Goal: Task Accomplishment & Management: Manage account settings

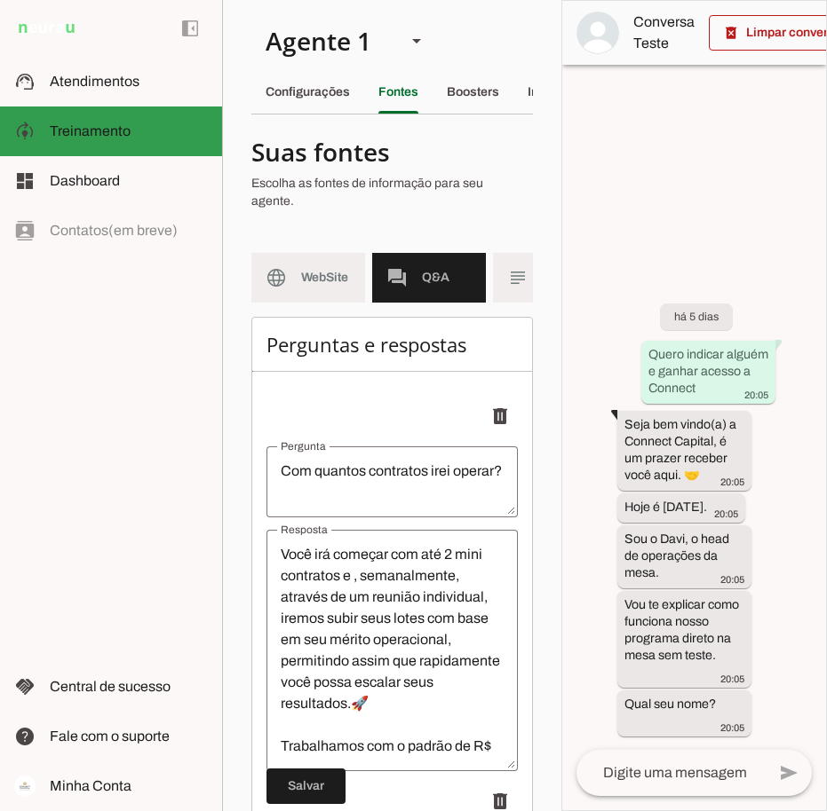
scroll to position [13999, 0]
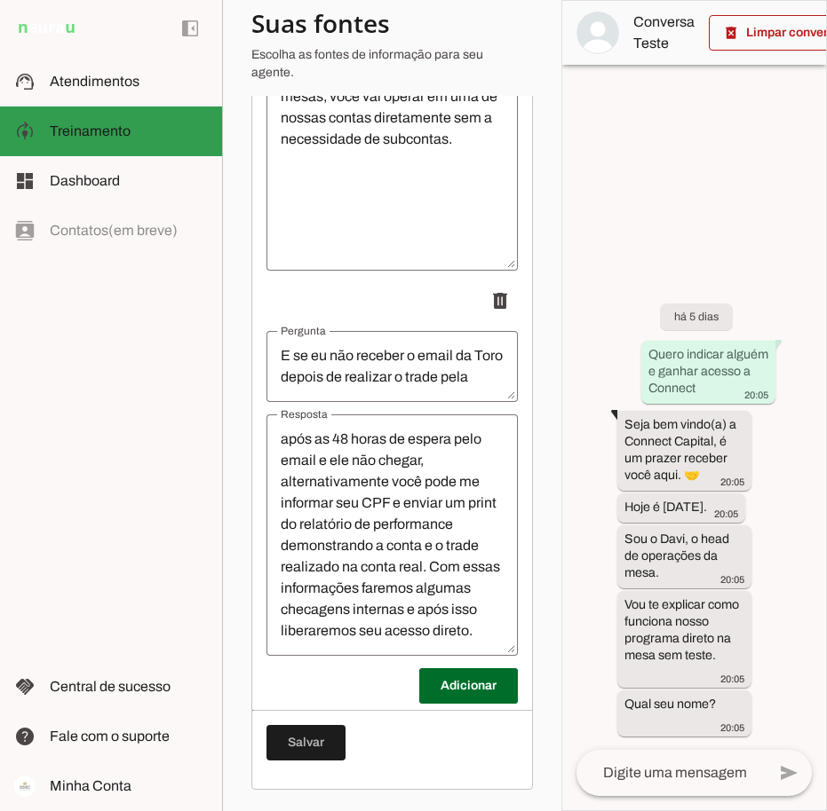
click at [105, 67] on md-item "support_agent Atendimentos Atendimentos" at bounding box center [111, 82] width 222 height 50
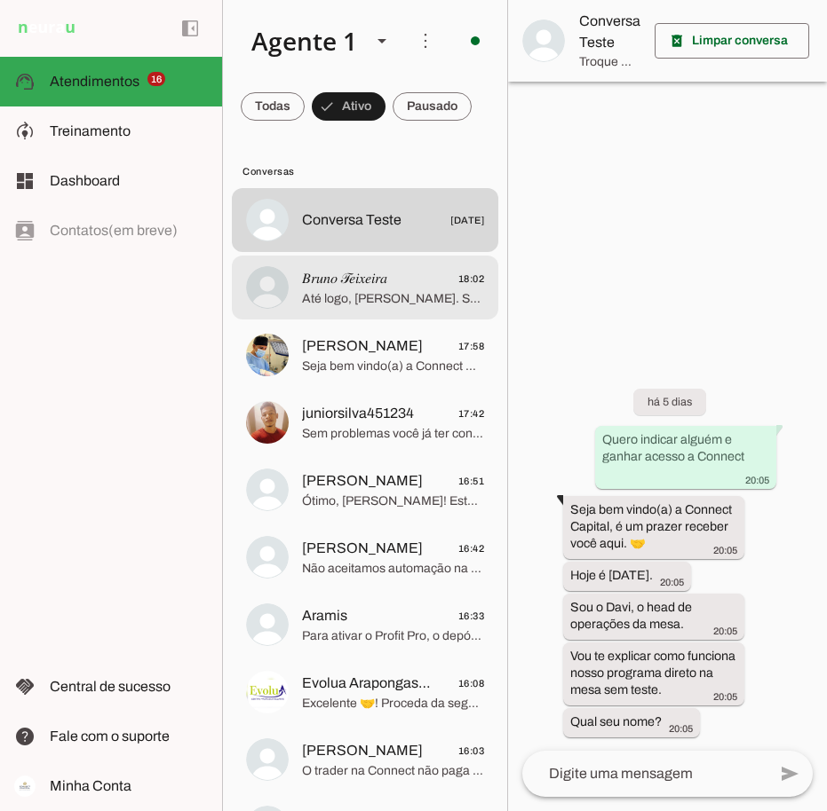
click at [387, 283] on span "𝐵𝑟𝑢𝑛𝑜 𝒯𝑒𝑖𝑥𝑒𝑖𝑟𝑎" at bounding box center [344, 278] width 85 height 21
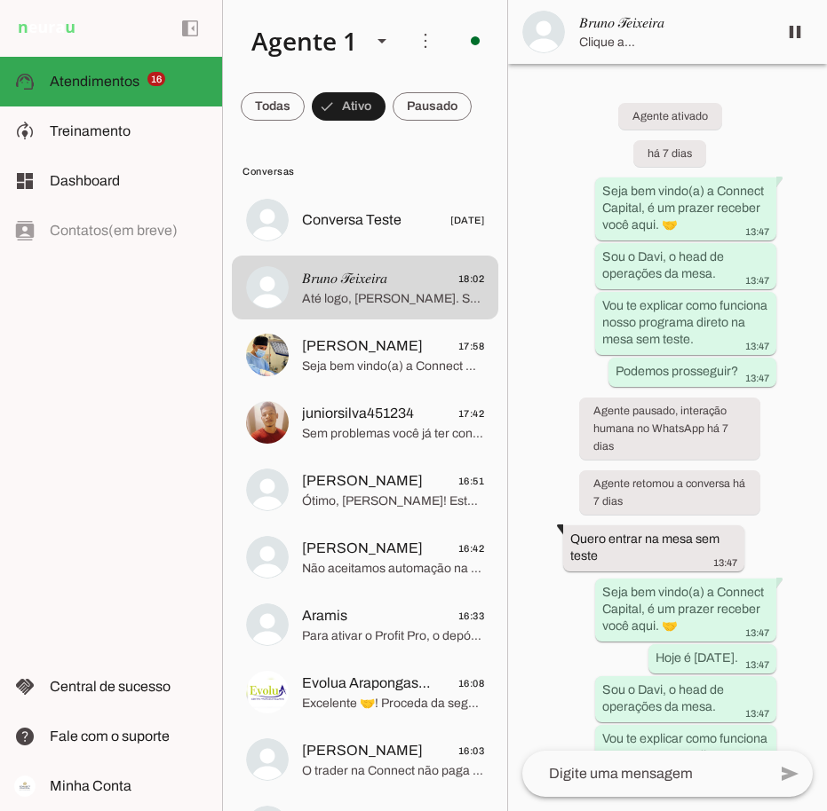
scroll to position [16596, 0]
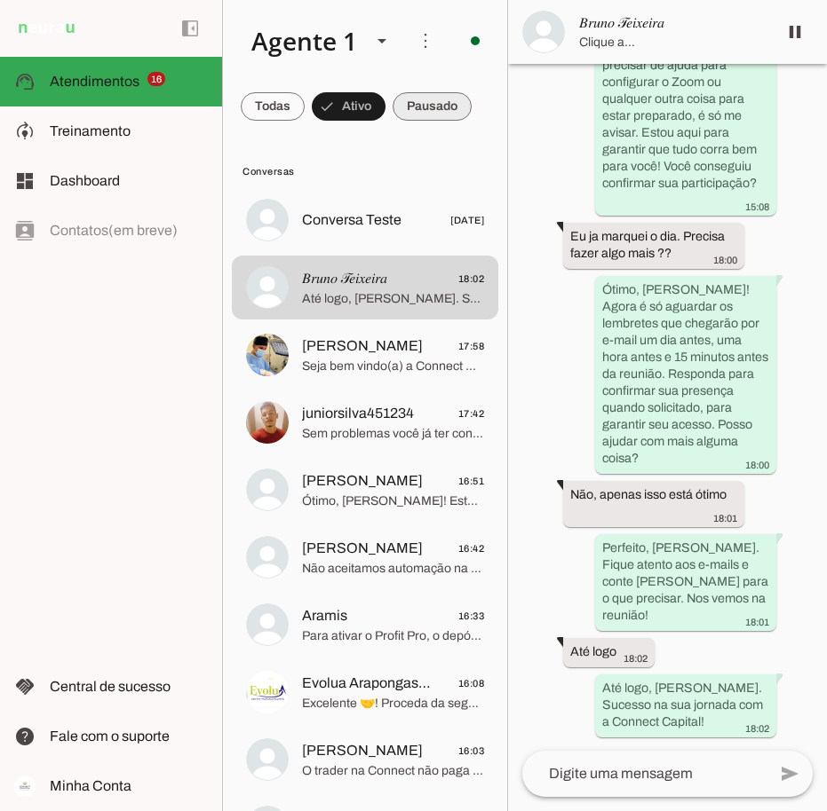
click at [439, 105] on span at bounding box center [431, 106] width 79 height 43
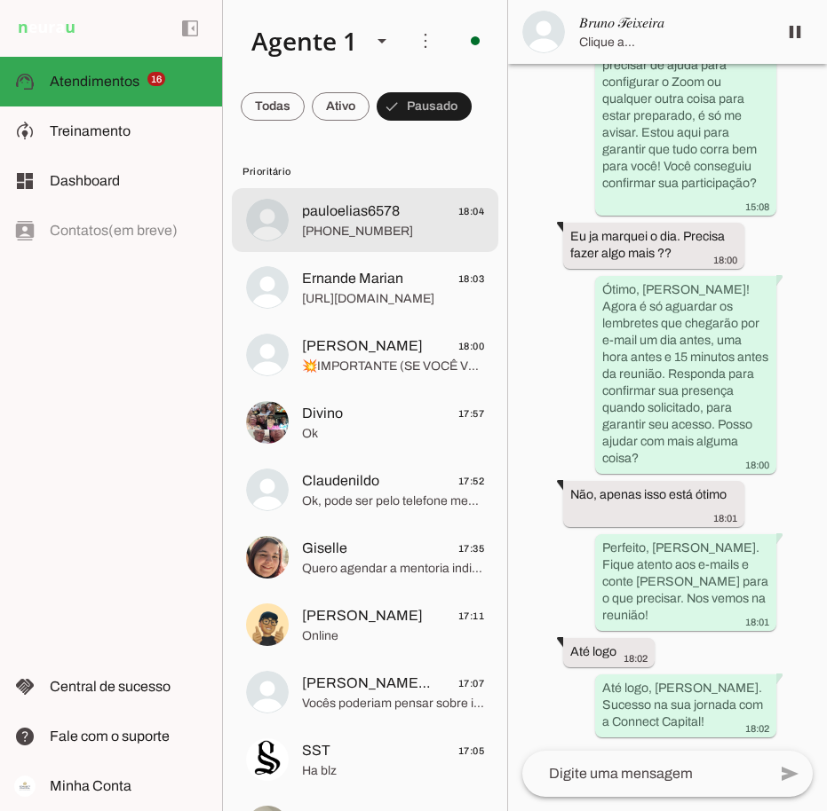
scroll to position [16188, 0]
click at [398, 220] on span "pauloelias6578" at bounding box center [351, 211] width 98 height 21
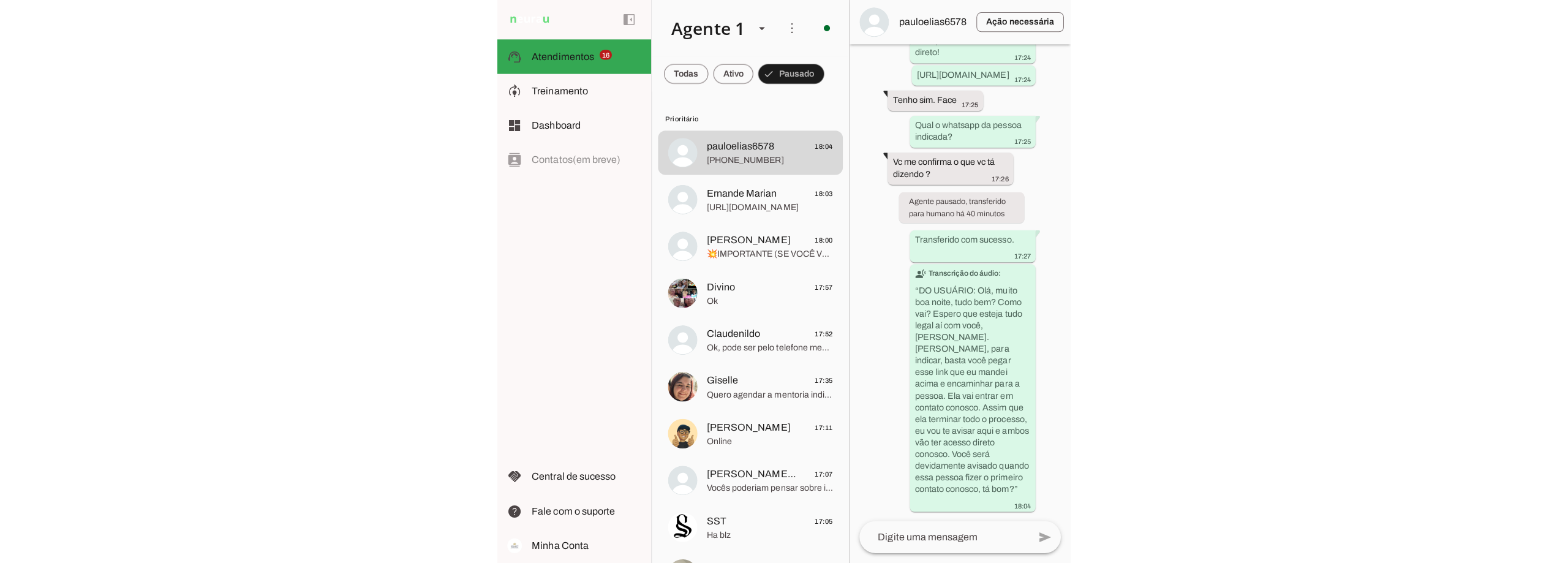
scroll to position [807, 0]
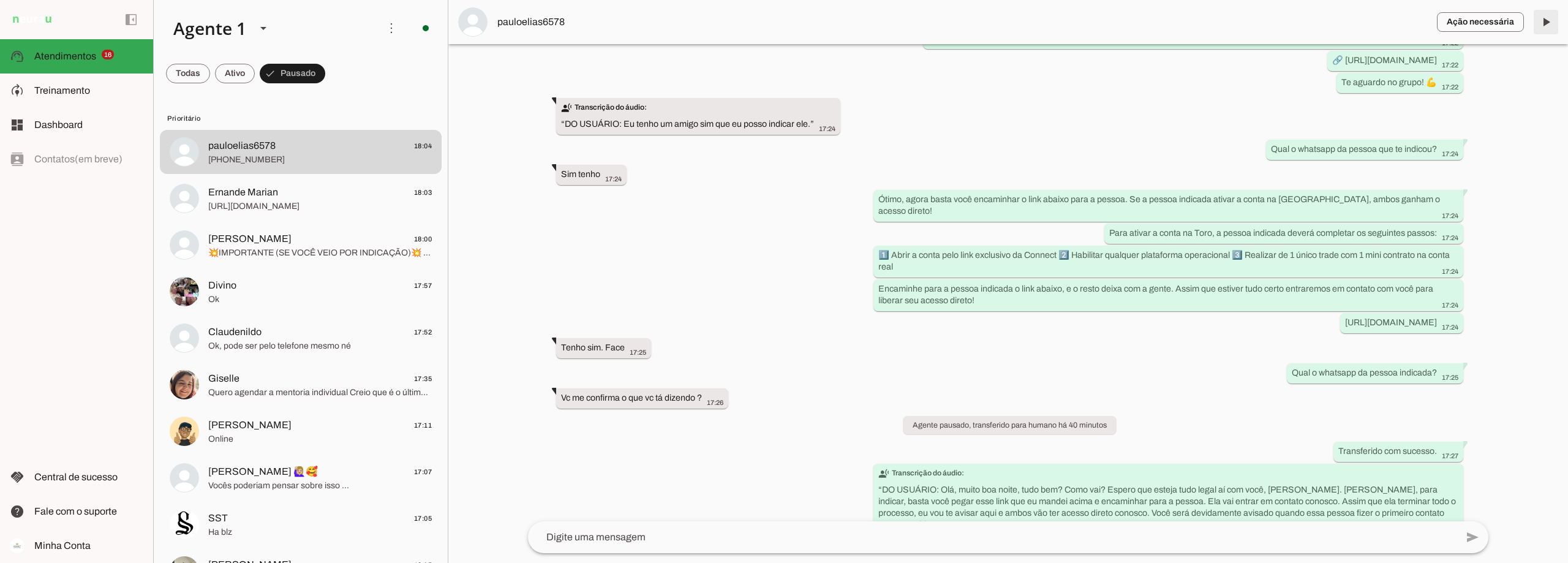
drag, startPoint x: 1549, startPoint y: 17, endPoint x: 1549, endPoint y: 30, distance: 13.0
click at [570, 19] on span at bounding box center [1546, 22] width 30 height 30
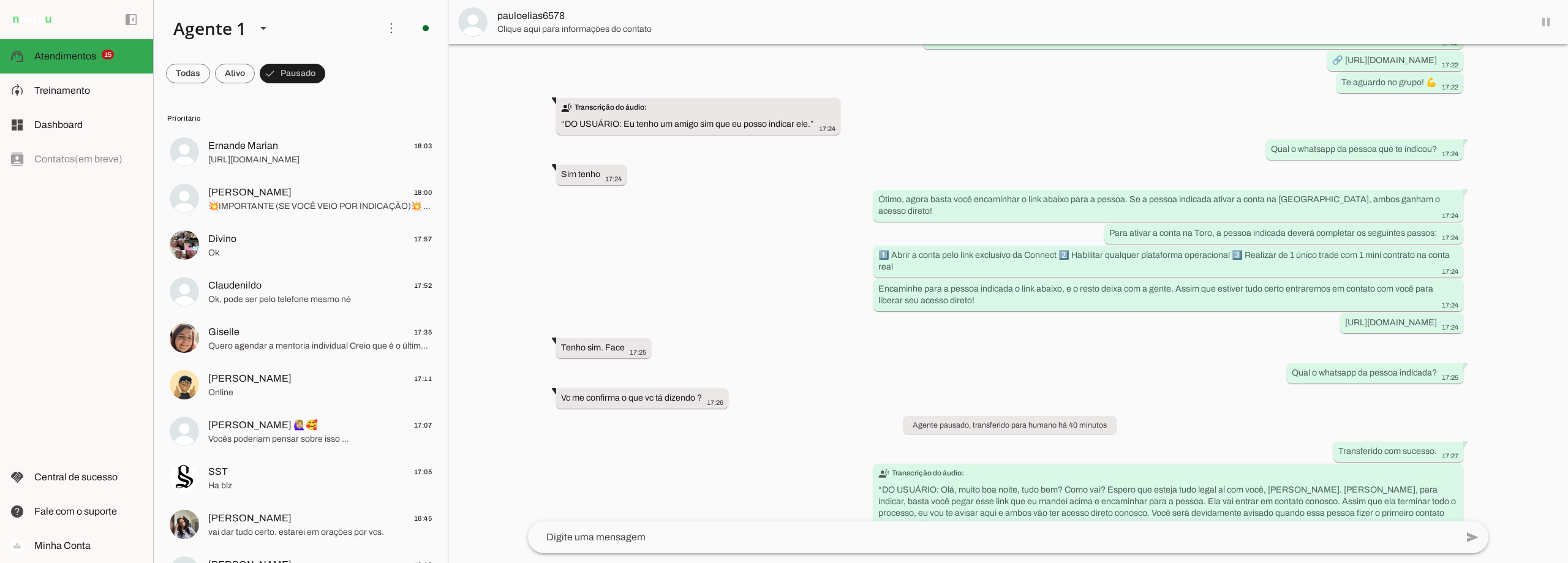
scroll to position [836, 0]
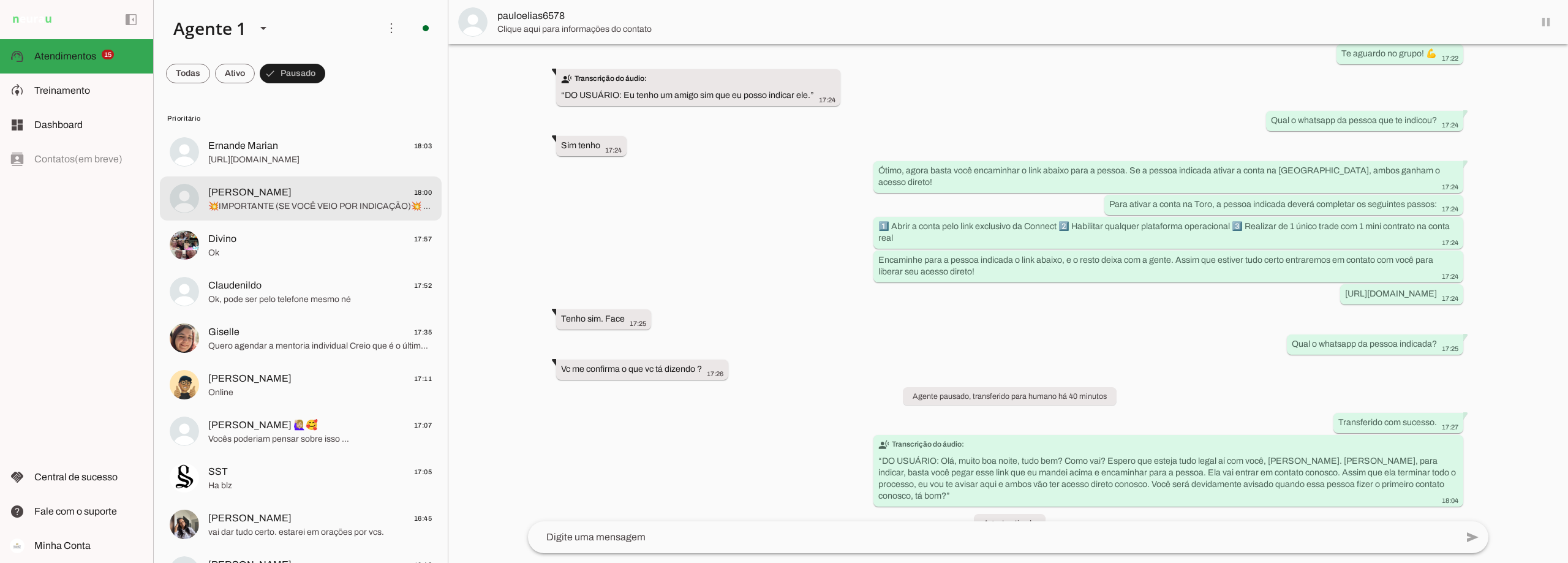
click at [312, 199] on span "[PERSON_NAME] 18:00" at bounding box center [320, 192] width 224 height 15
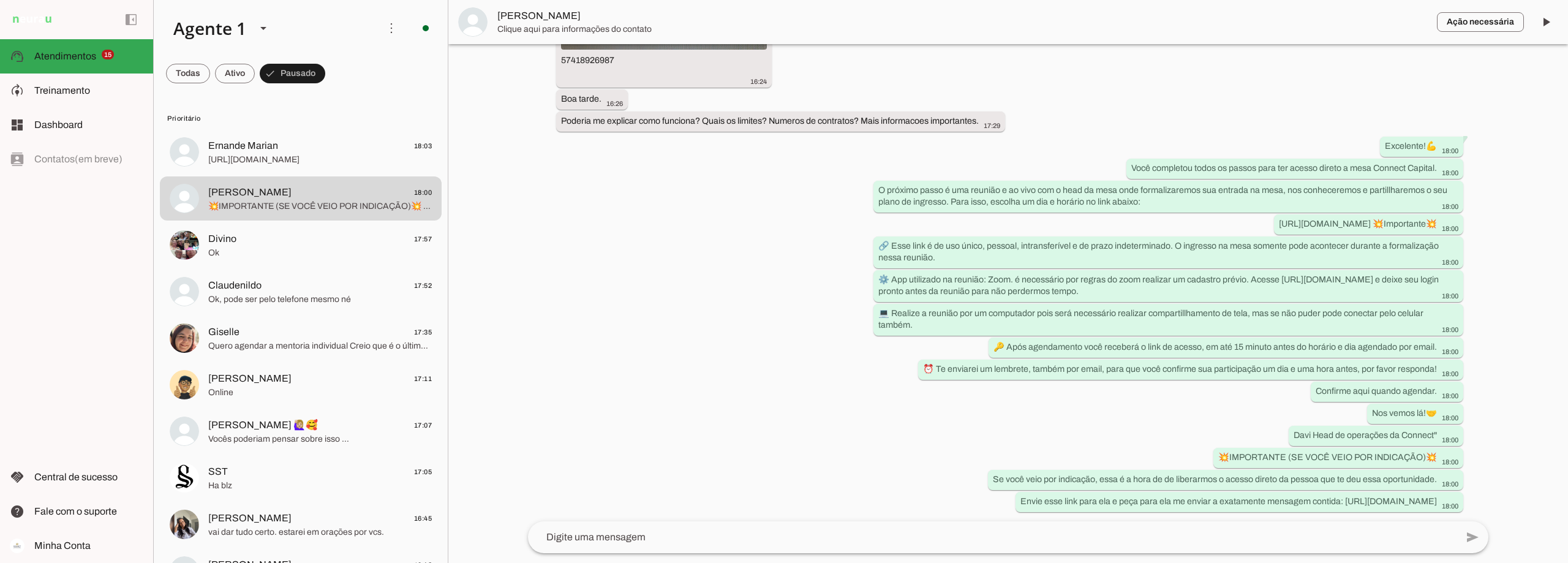
scroll to position [2538, 0]
click at [570, 23] on span at bounding box center [1546, 22] width 30 height 30
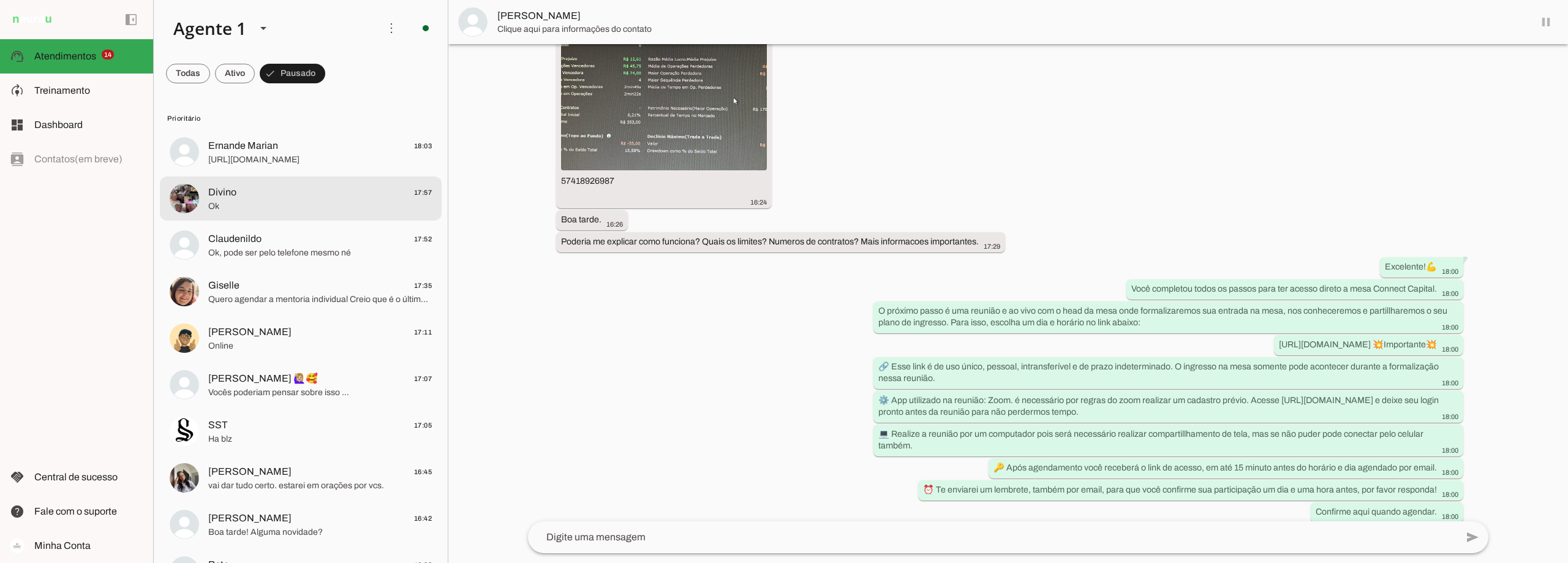
scroll to position [2567, 0]
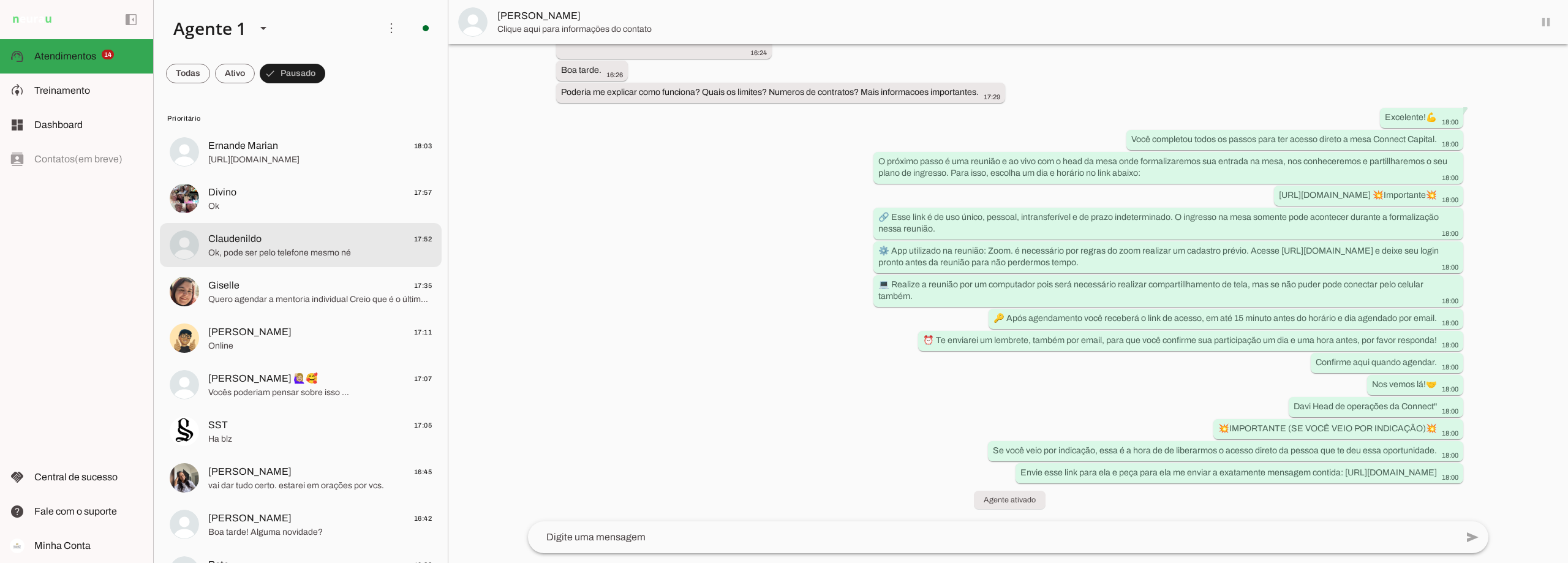
click at [308, 252] on span "Ok, pode ser pelo telefone mesmo né" at bounding box center [320, 253] width 224 height 12
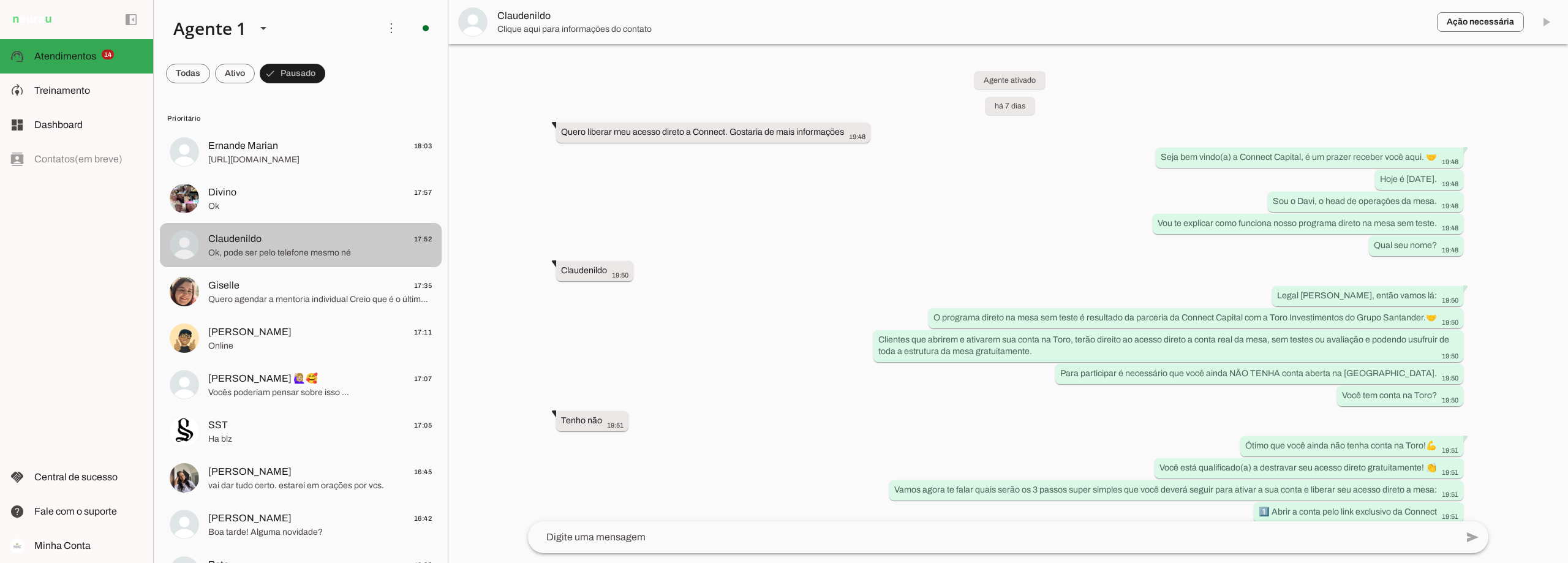
scroll to position [2671, 0]
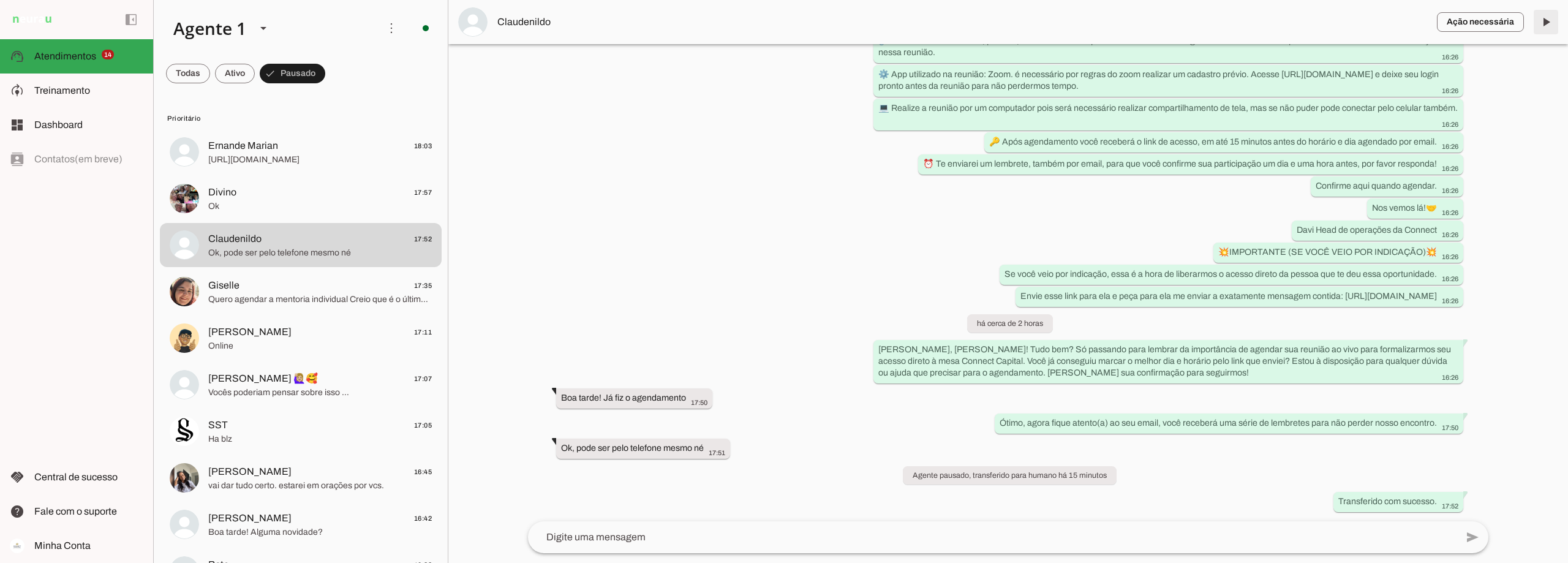
click at [570, 23] on span at bounding box center [1546, 22] width 30 height 30
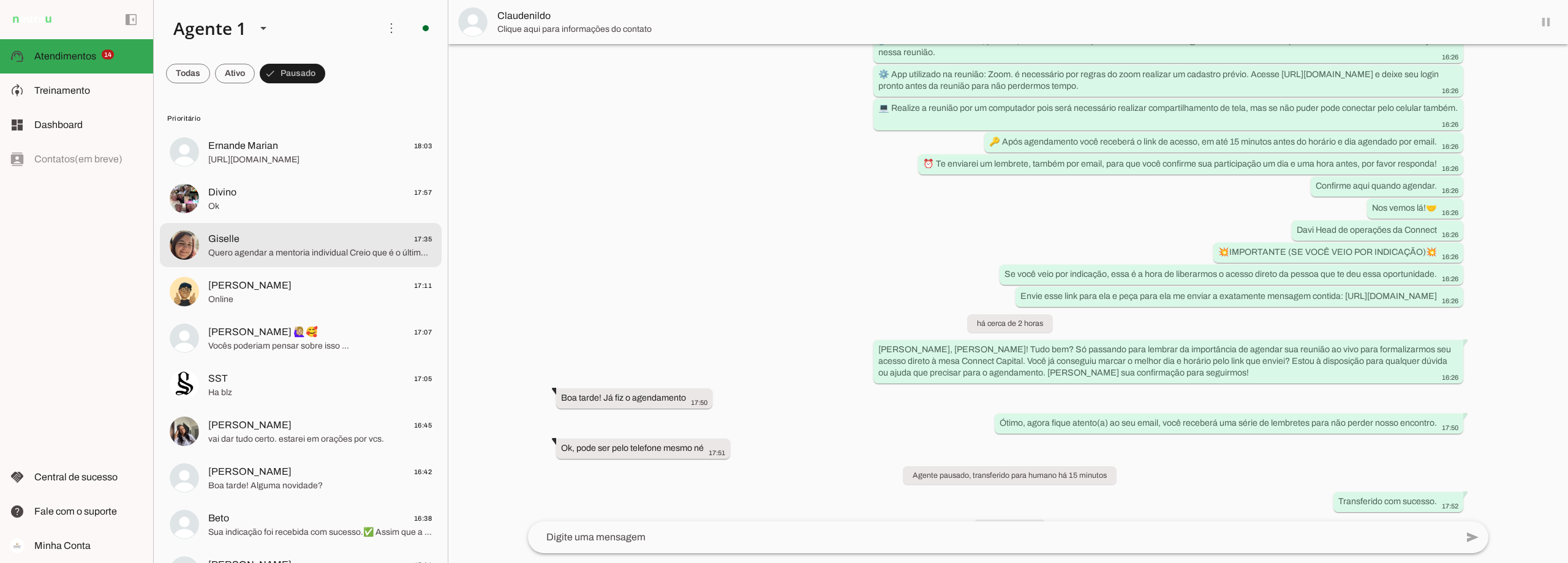
scroll to position [2700, 0]
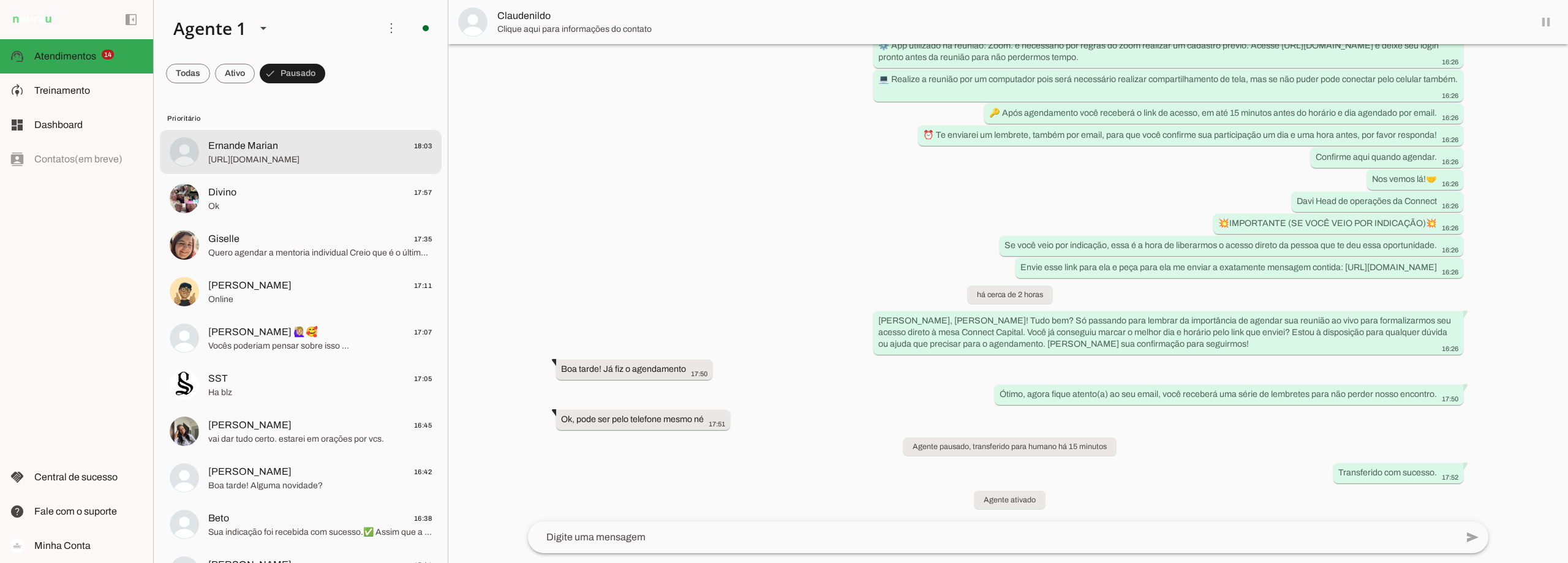
click at [299, 152] on div at bounding box center [320, 152] width 224 height 30
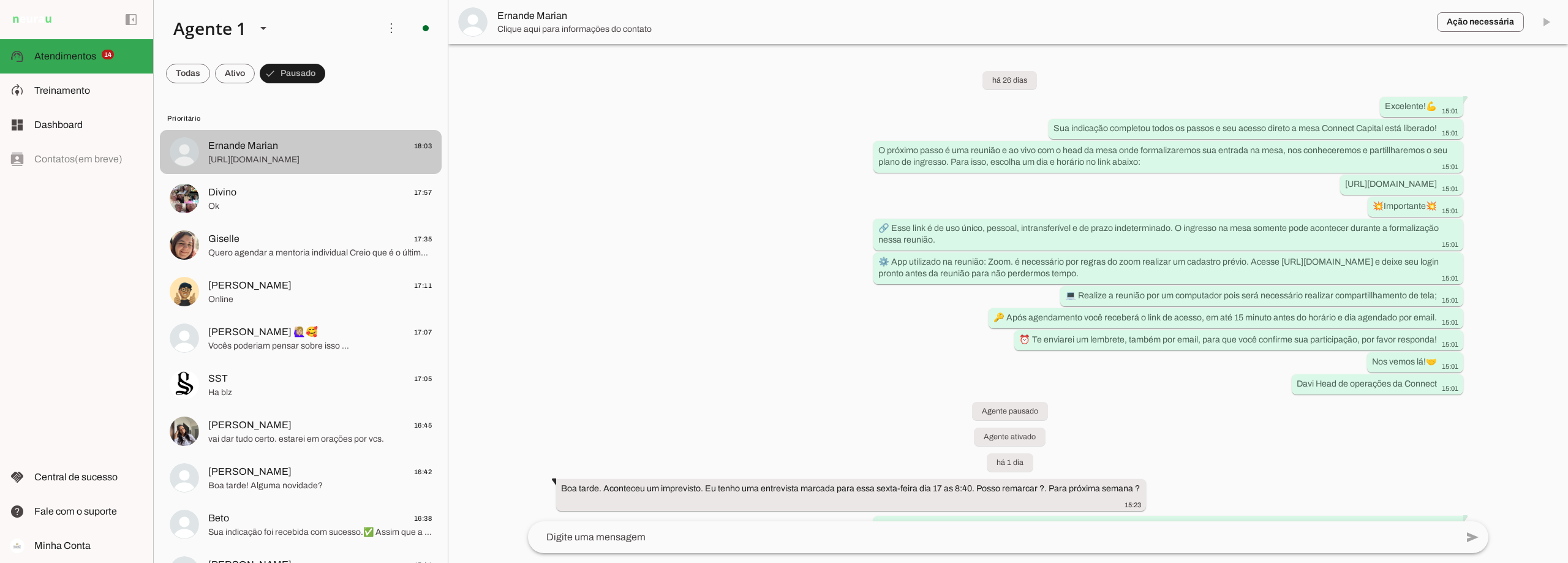
scroll to position [486, 0]
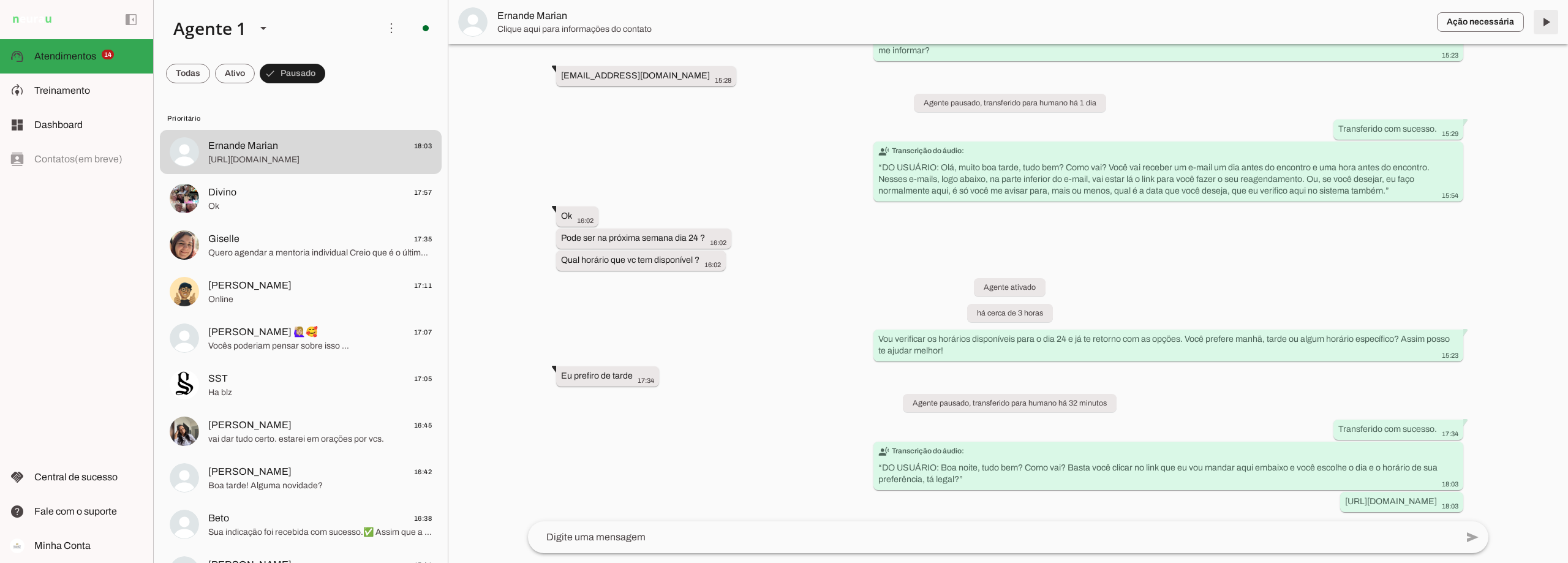
click at [570, 27] on span at bounding box center [1546, 22] width 30 height 30
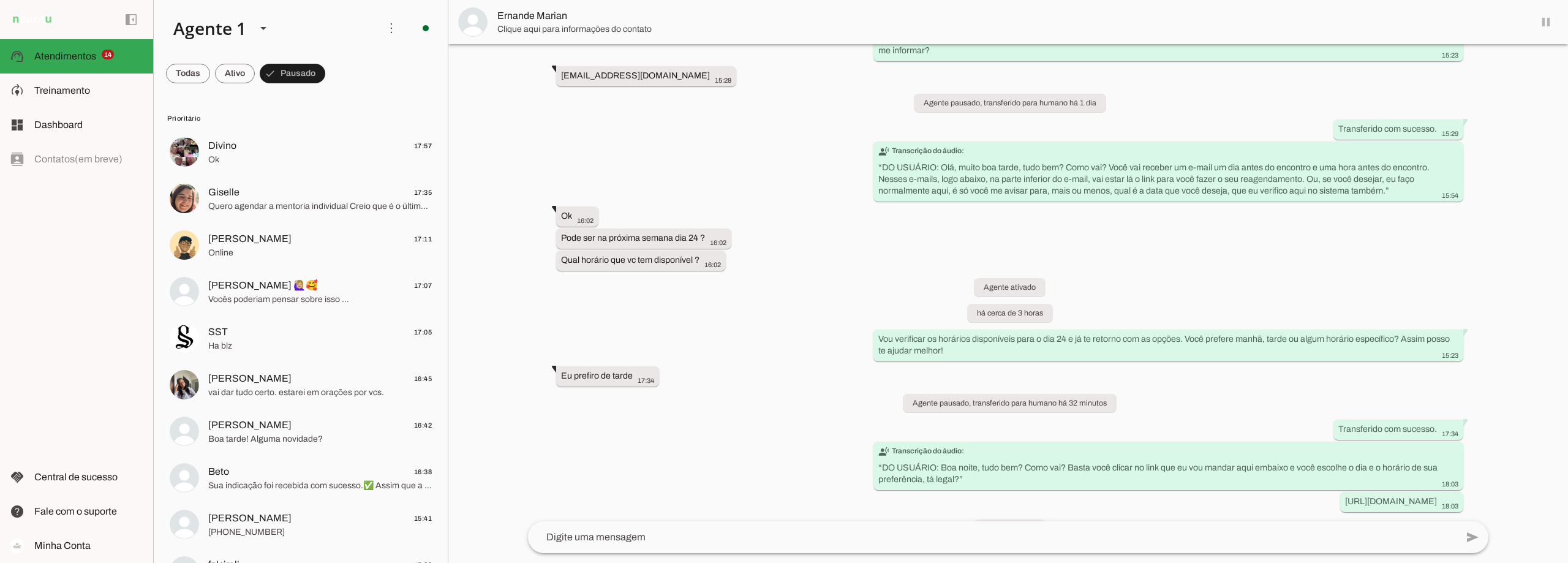
scroll to position [515, 0]
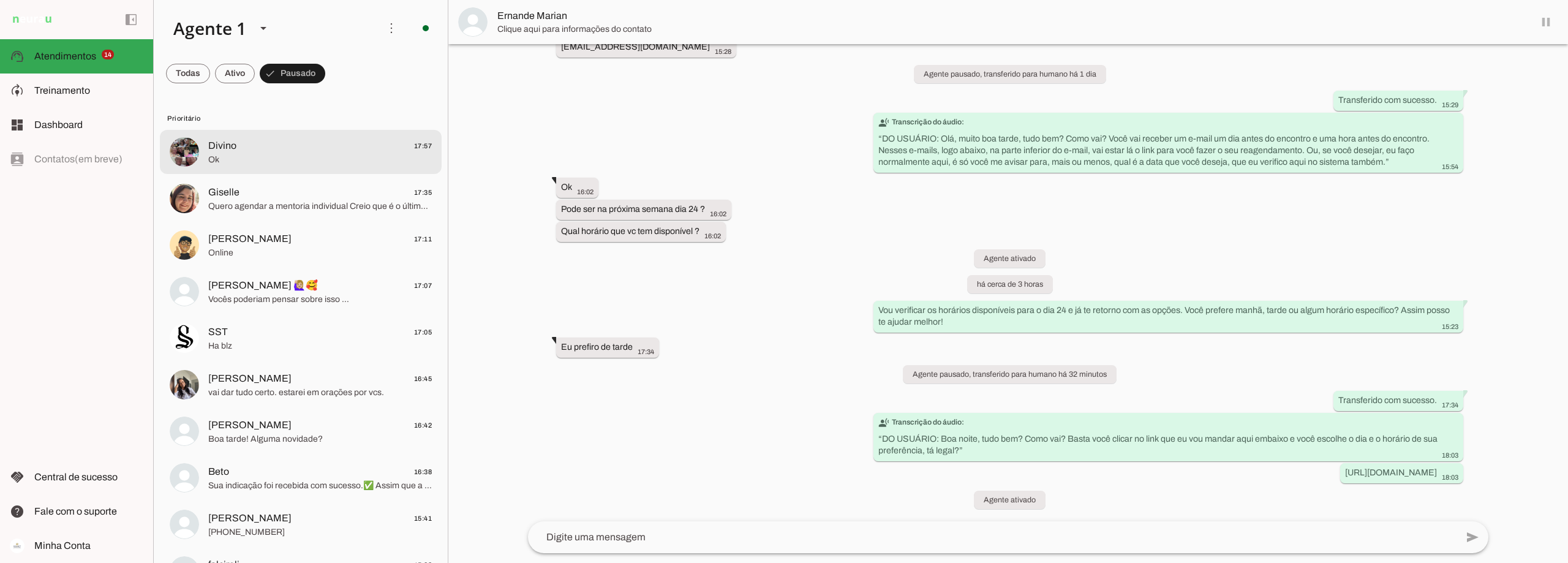
click at [288, 150] on span "Divino 17:57" at bounding box center [320, 146] width 224 height 15
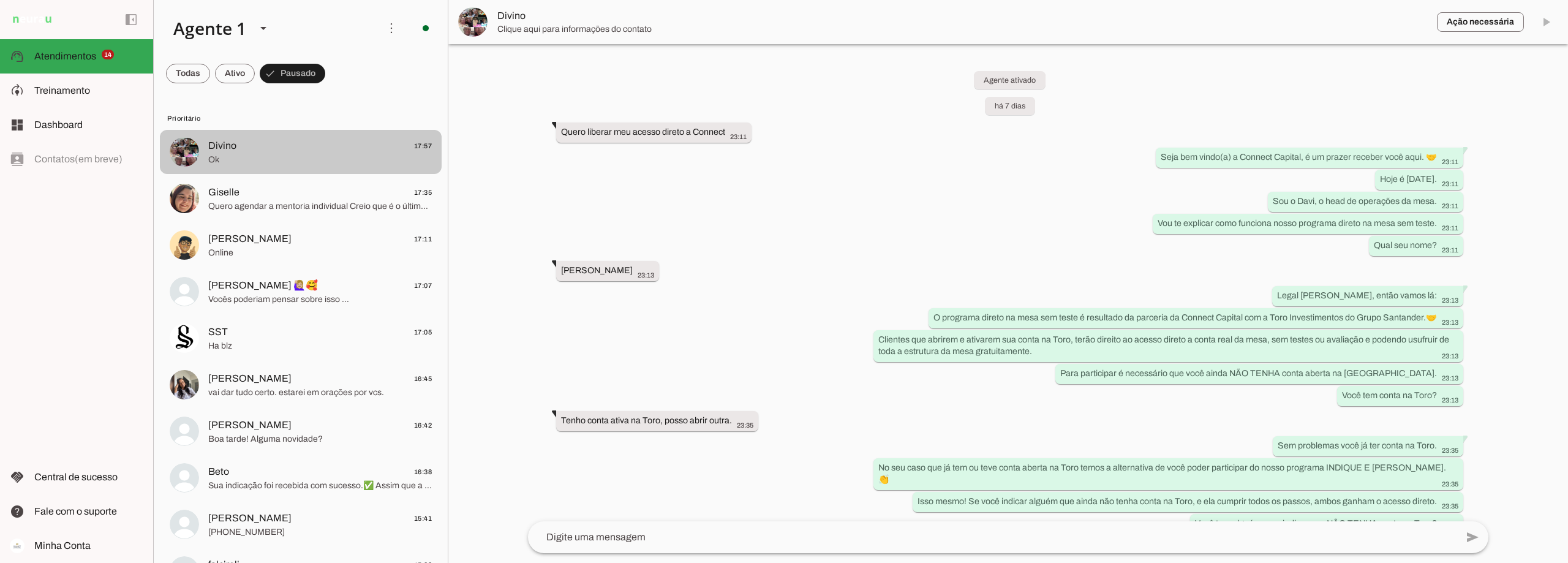
scroll to position [452, 0]
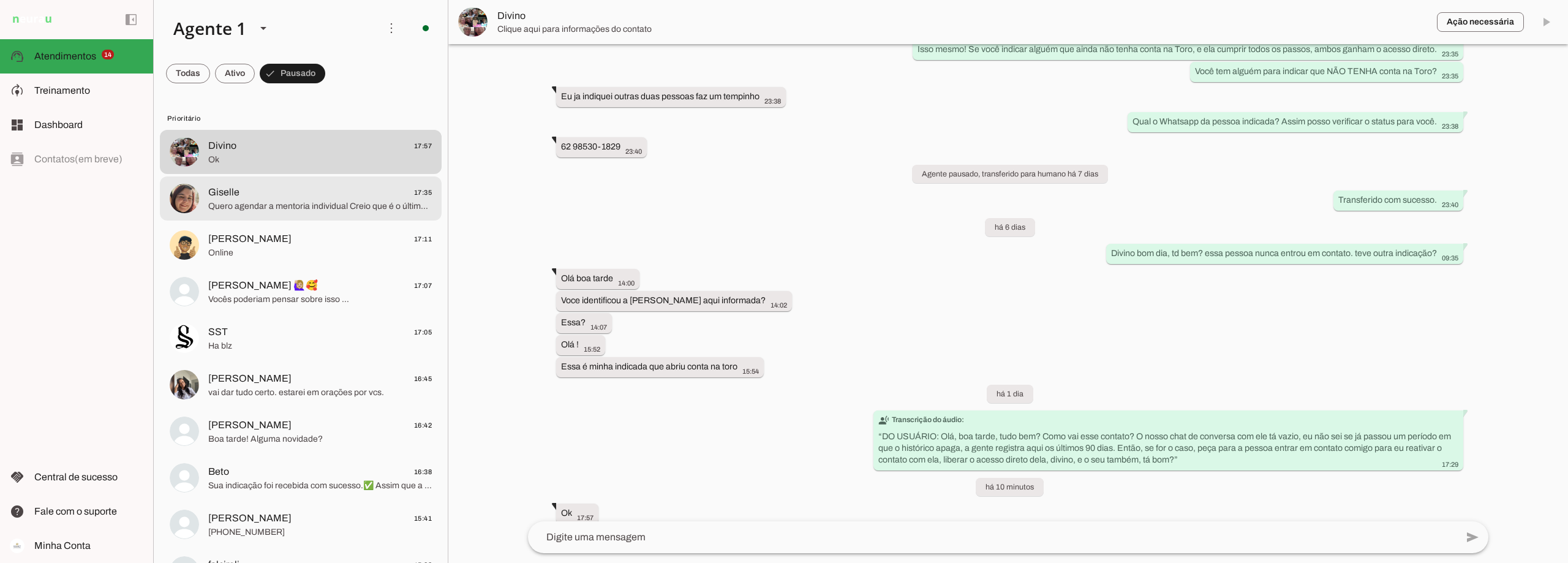
click at [297, 201] on span "Quero agendar a mentoria individual Creio que é o último passo que falta" at bounding box center [320, 206] width 224 height 12
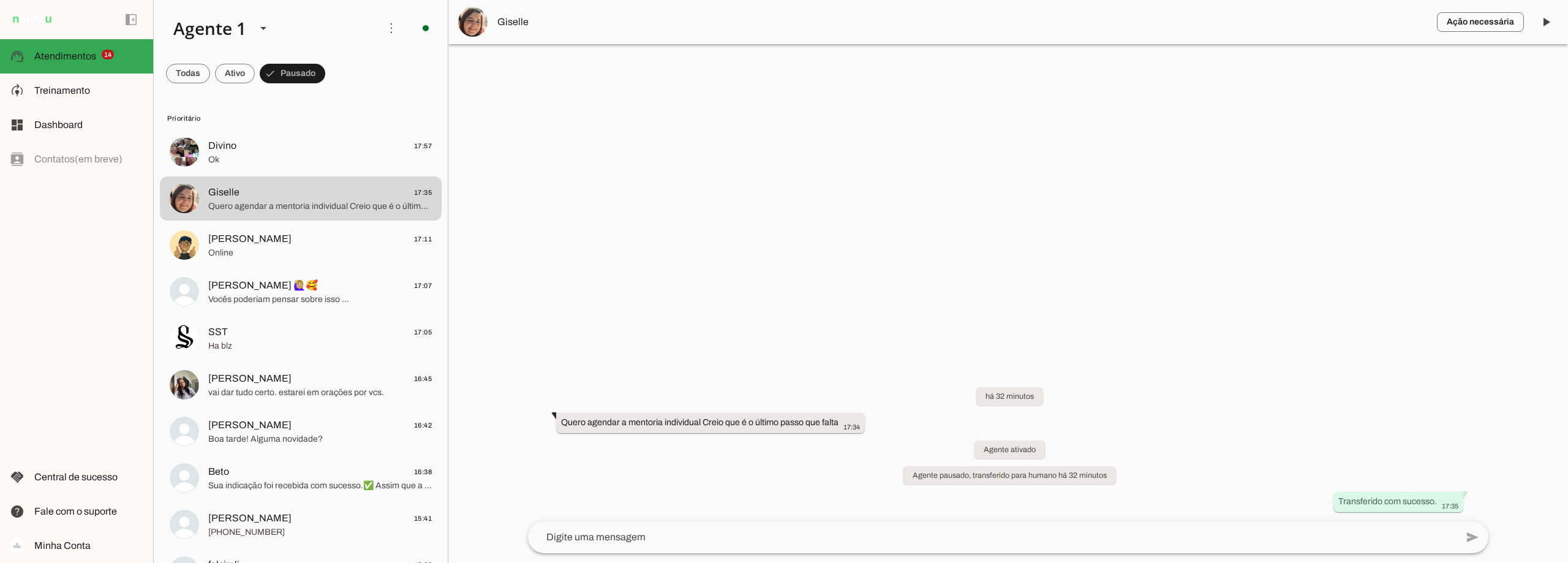
click at [514, 22] on span "Giselle" at bounding box center [962, 21] width 930 height 14
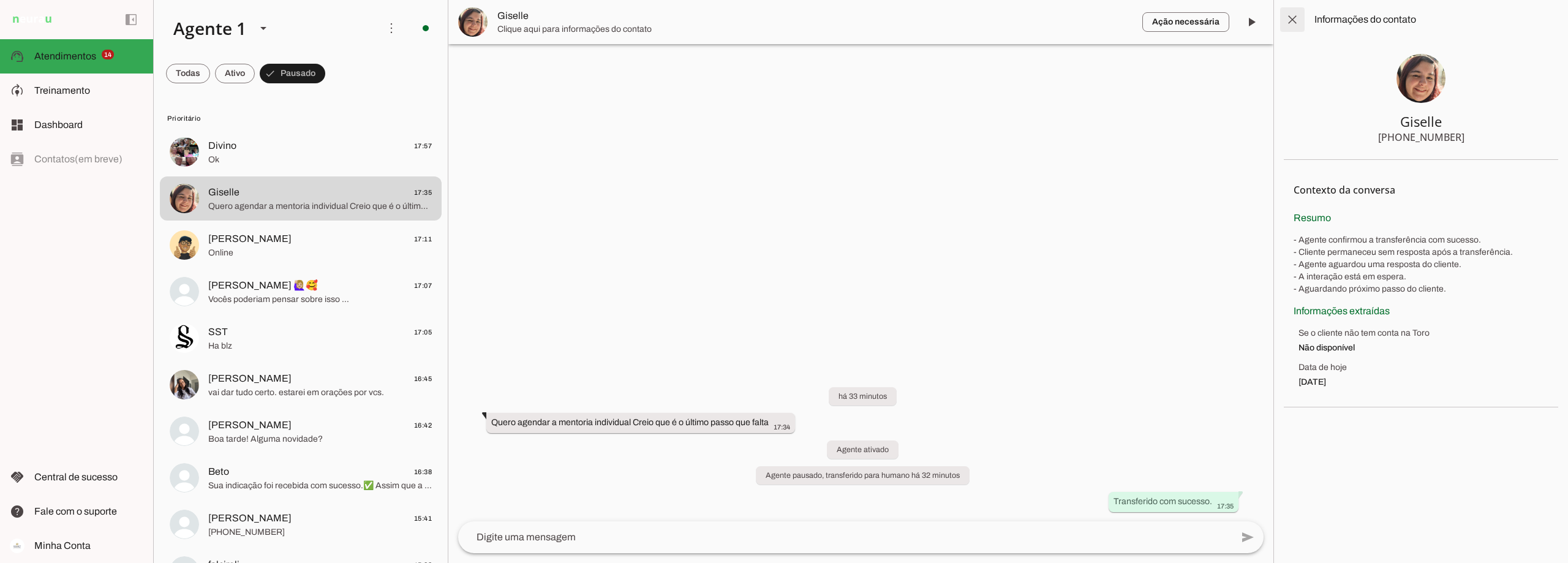
click at [570, 20] on span at bounding box center [1292, 19] width 30 height 30
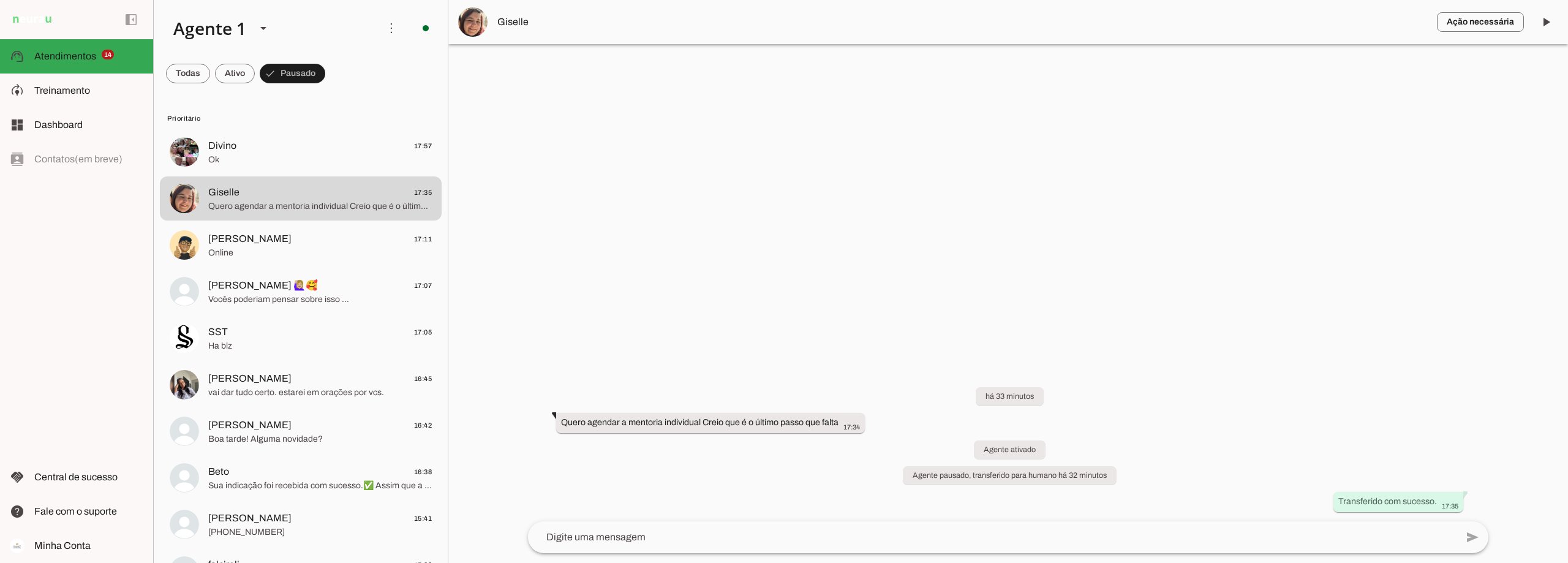
click at [509, 21] on span "Giselle" at bounding box center [962, 21] width 930 height 14
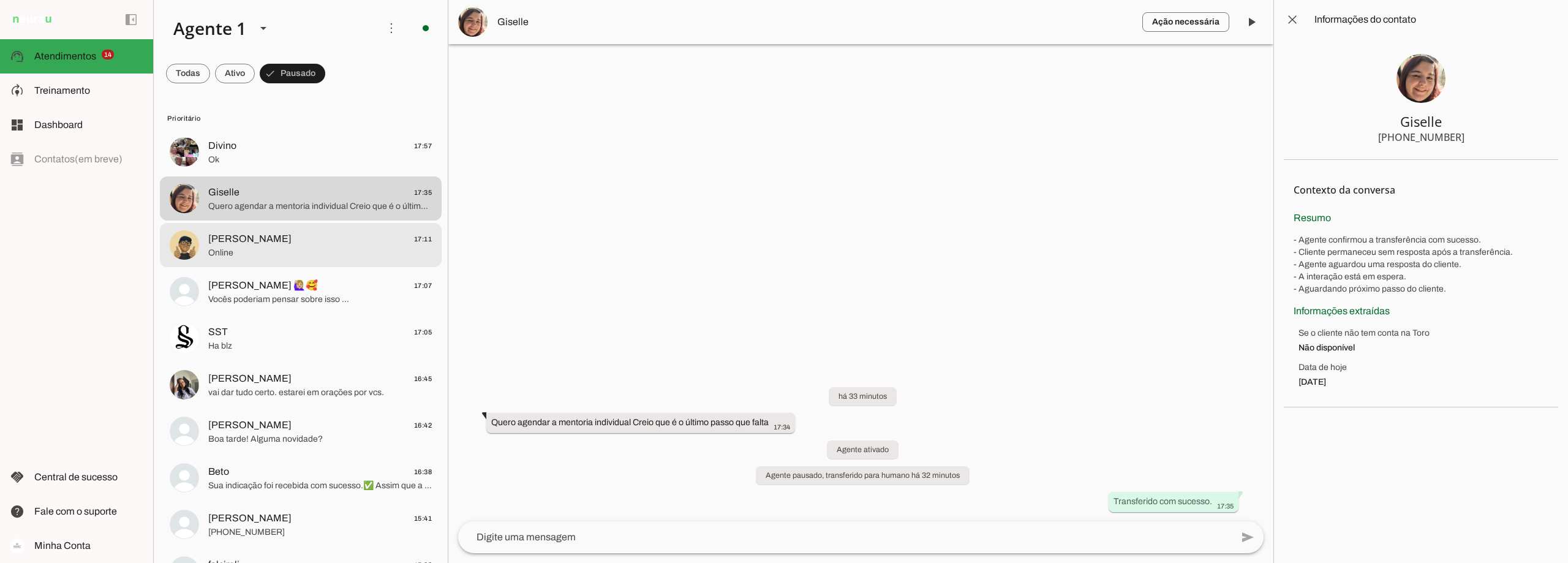
click at [341, 248] on span "Online" at bounding box center [320, 253] width 224 height 12
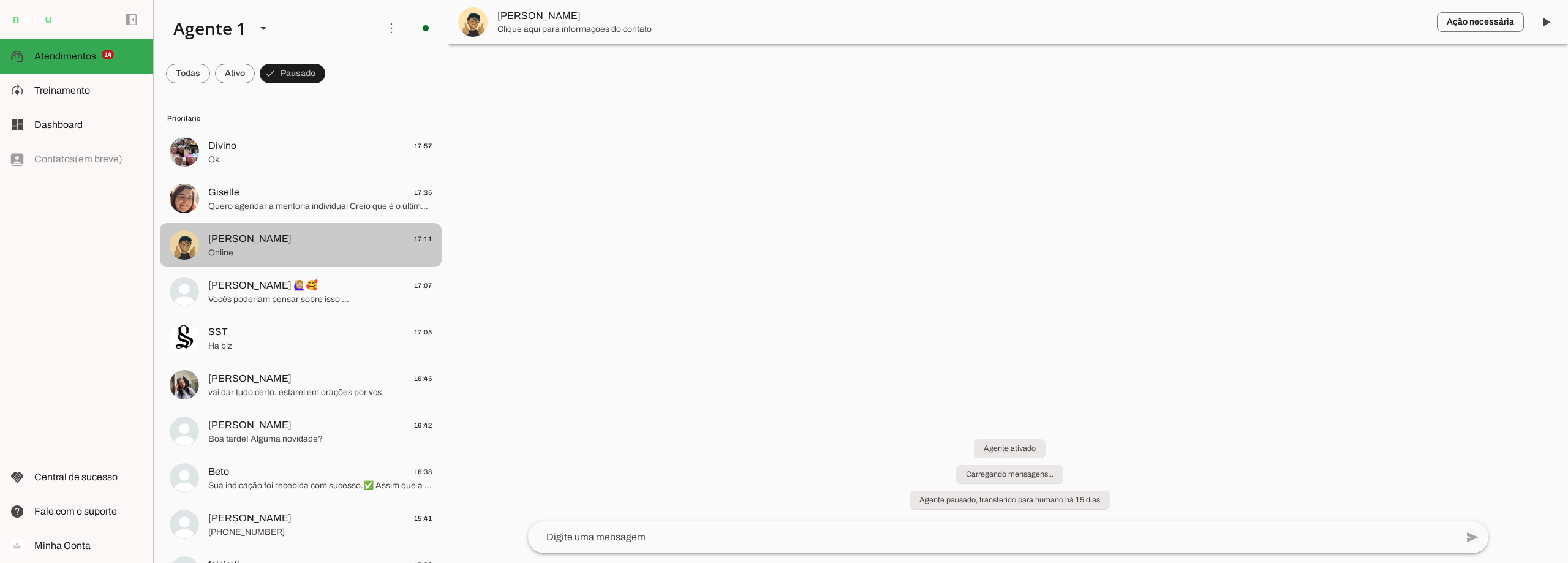
click at [341, 248] on span "Online" at bounding box center [320, 253] width 224 height 12
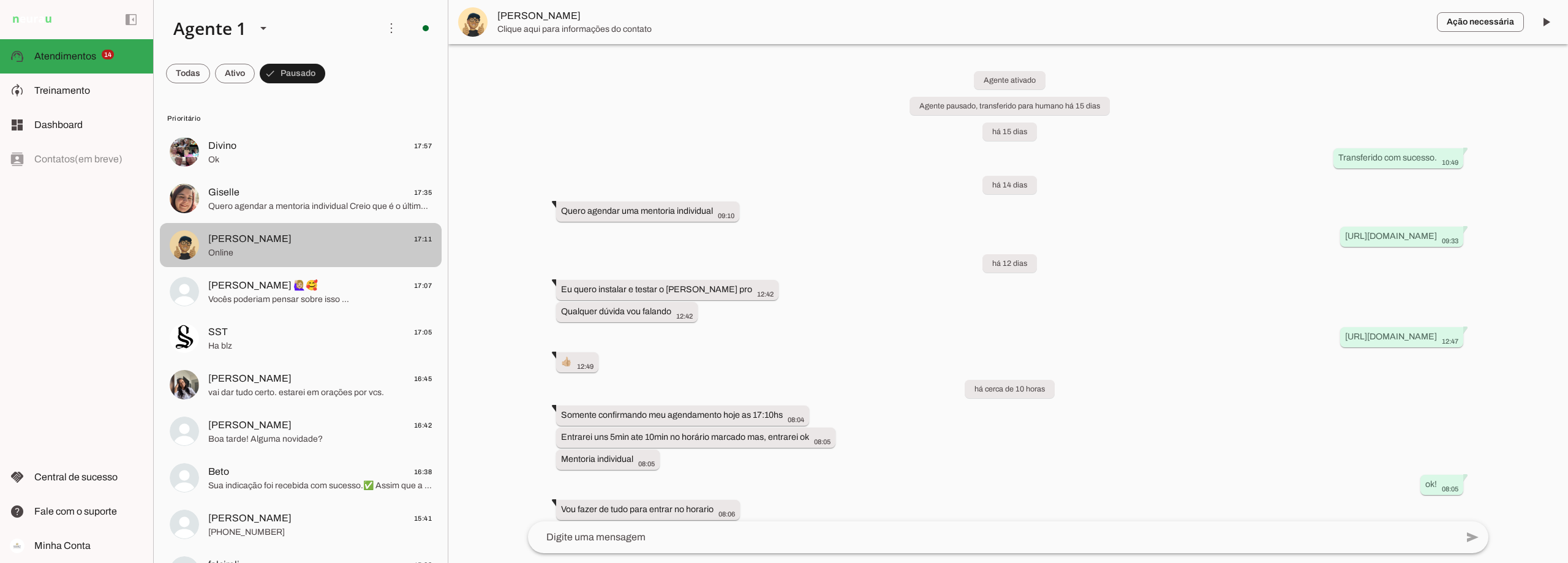
scroll to position [96, 0]
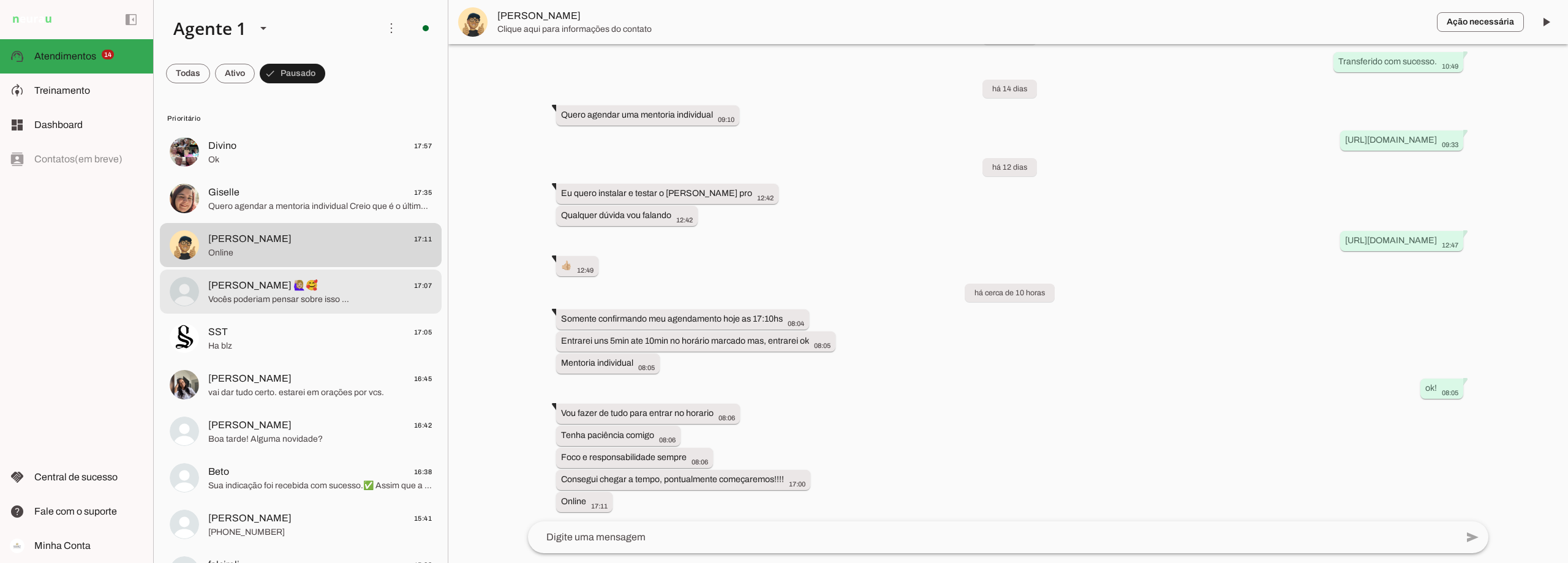
click at [332, 303] on span "Vocês poderiam pensar sobre isso …" at bounding box center [320, 299] width 224 height 12
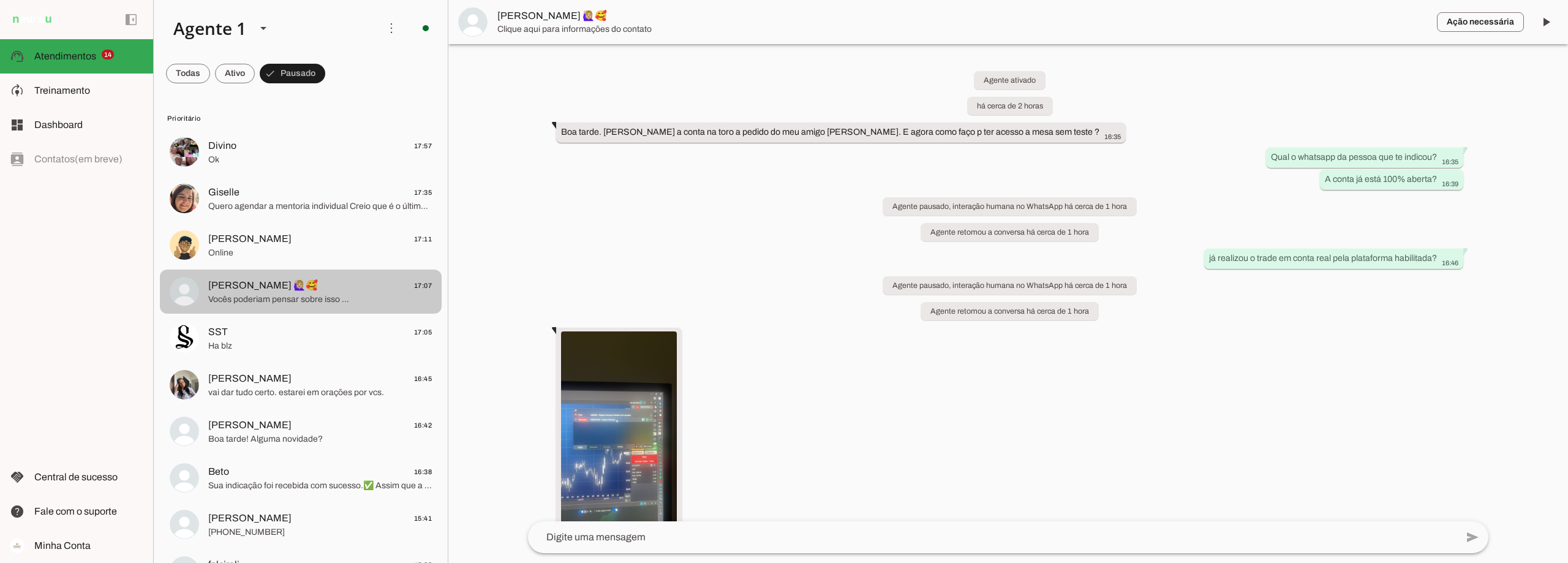
scroll to position [1545, 0]
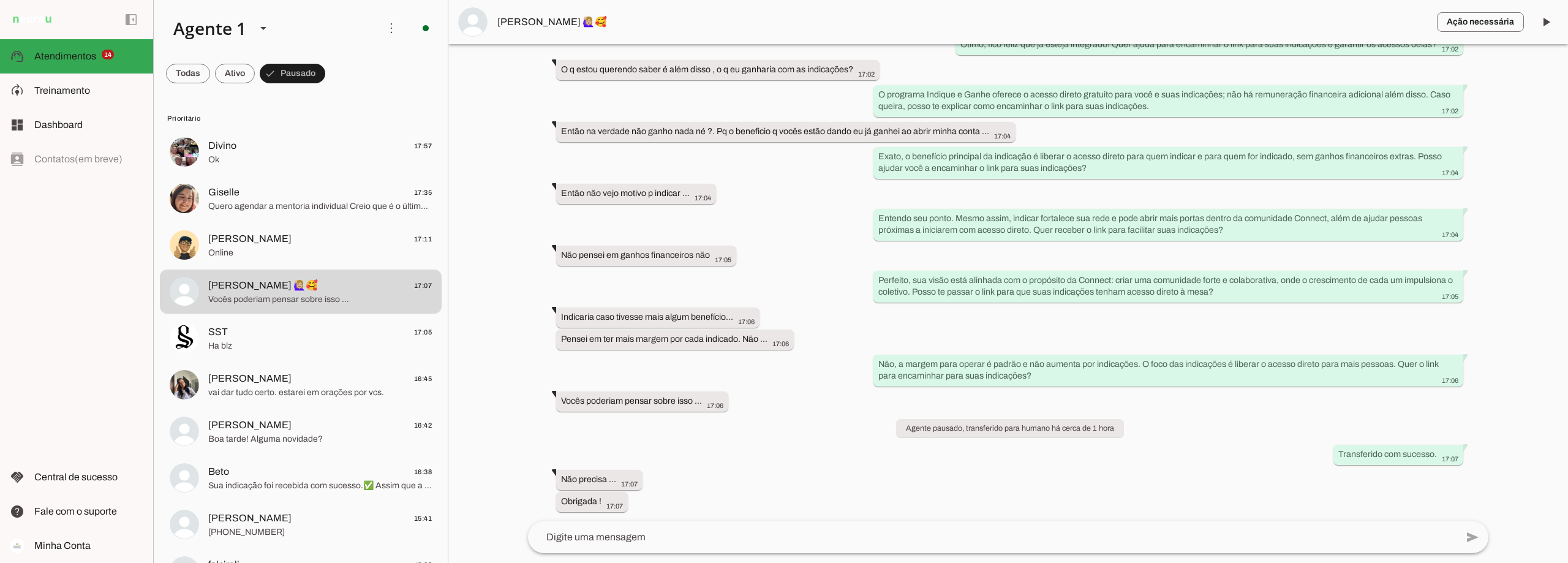
click at [542, 29] on span "[PERSON_NAME] 🙋🏼‍♀️🥰" at bounding box center [962, 21] width 930 height 14
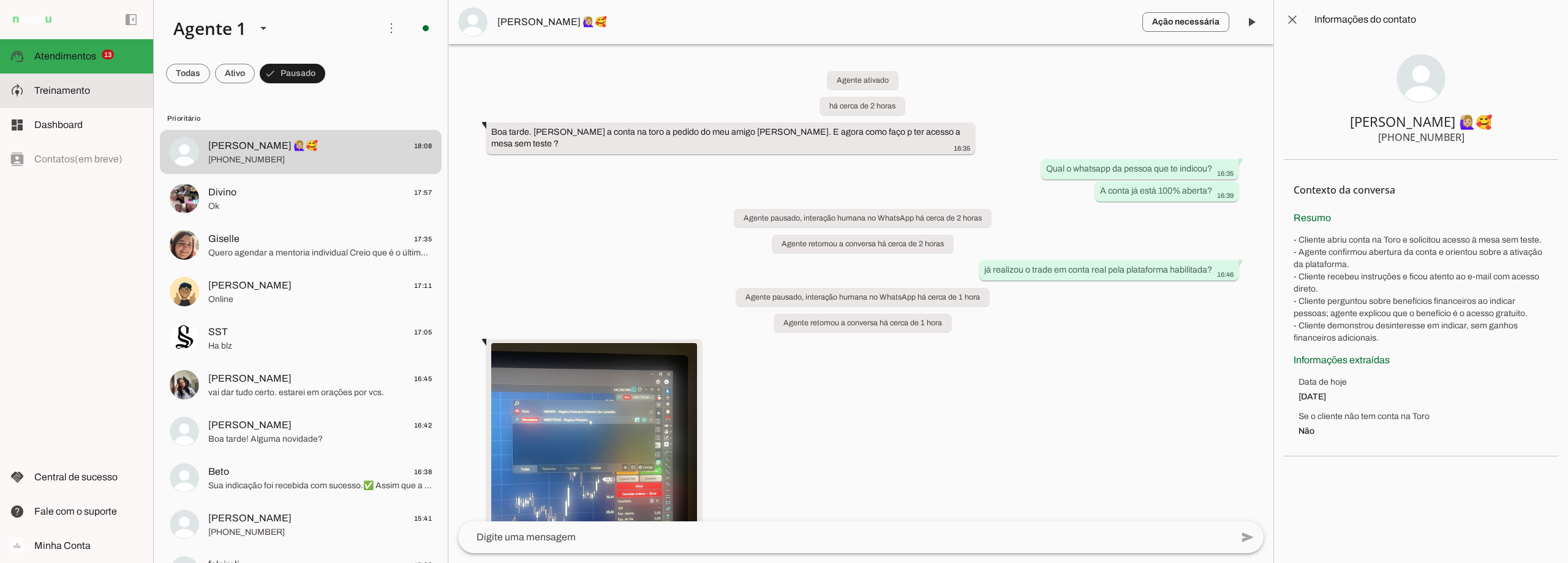
click at [68, 85] on slot at bounding box center [89, 90] width 109 height 14
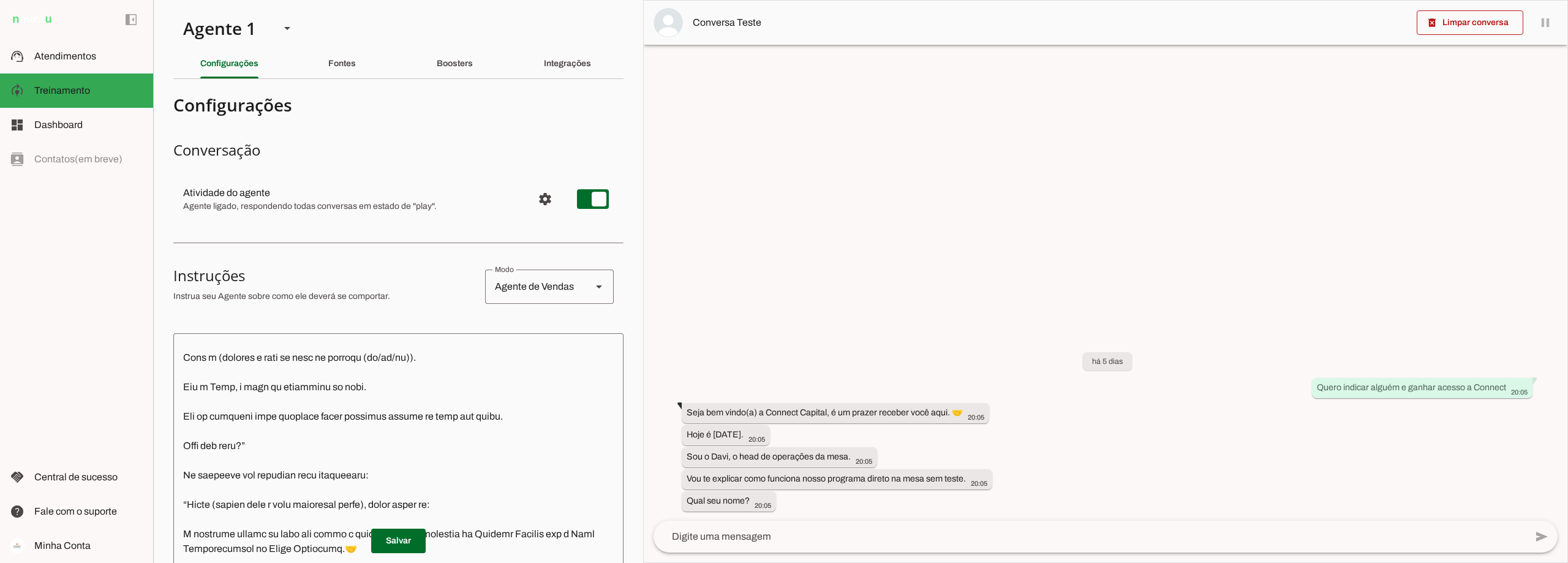
scroll to position [613, 0]
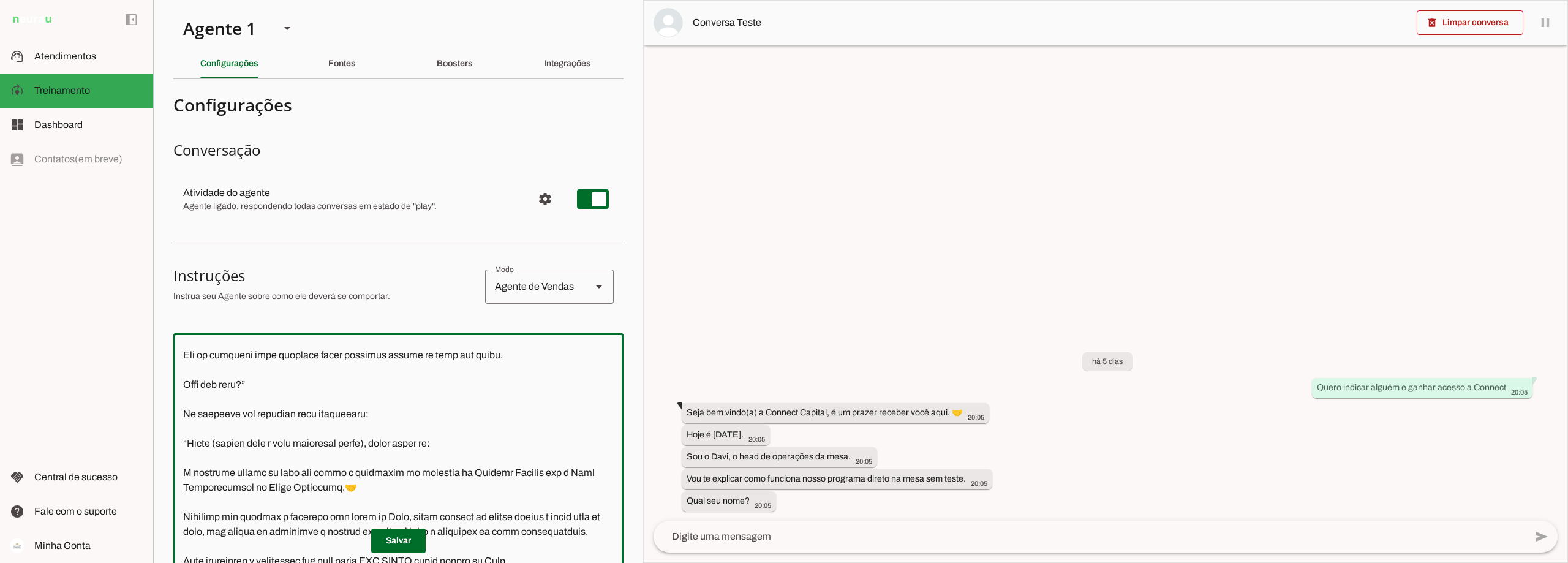
click at [270, 473] on textarea at bounding box center [398, 516] width 450 height 346
type textarea "Lore i d Sita, cons ad elitseddo ei Tempori Utlabor. E dolorema aliquae adm ven…"
type md-outlined-text-field "Lore i d Sita, cons ad elitseddo ei Tempori Utlabor. E dolorema aliquae adm ven…"
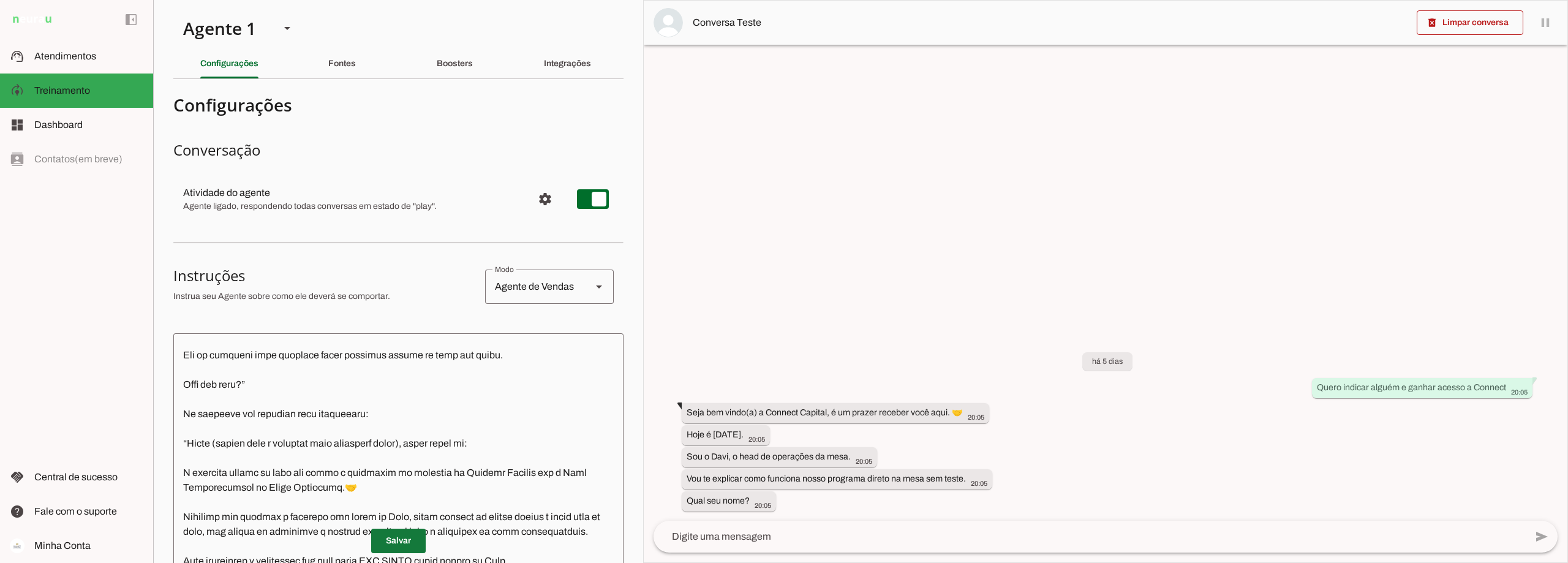
click at [388, 537] on span at bounding box center [398, 541] width 54 height 30
click at [0, 0] on slot "Boosters" at bounding box center [0, 0] width 0 height 0
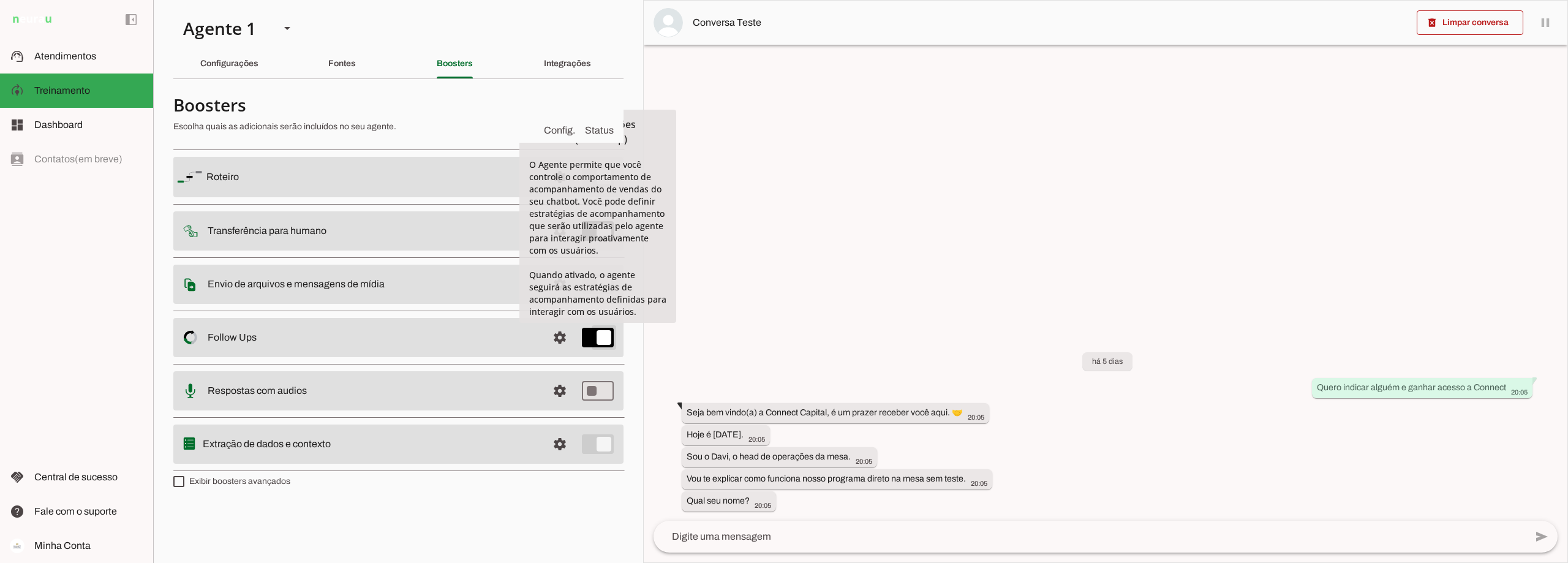
type md-switch "on"
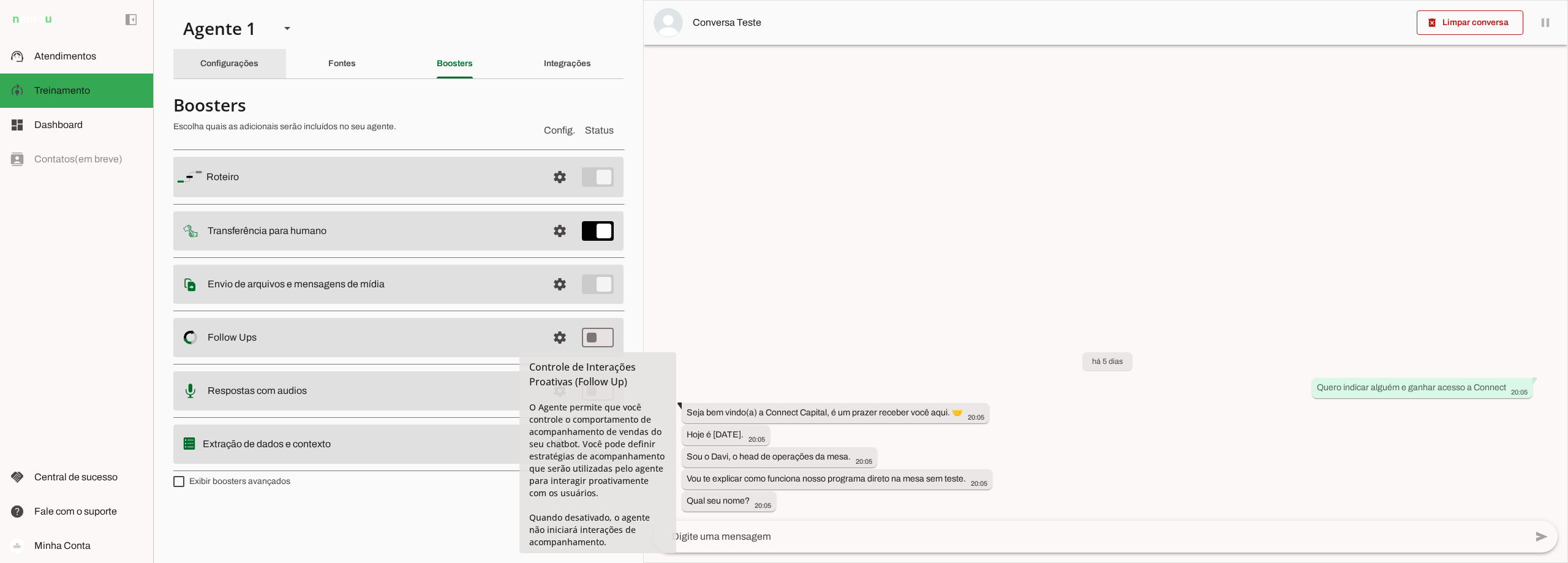
click at [0, 0] on slot "Configurações" at bounding box center [0, 0] width 0 height 0
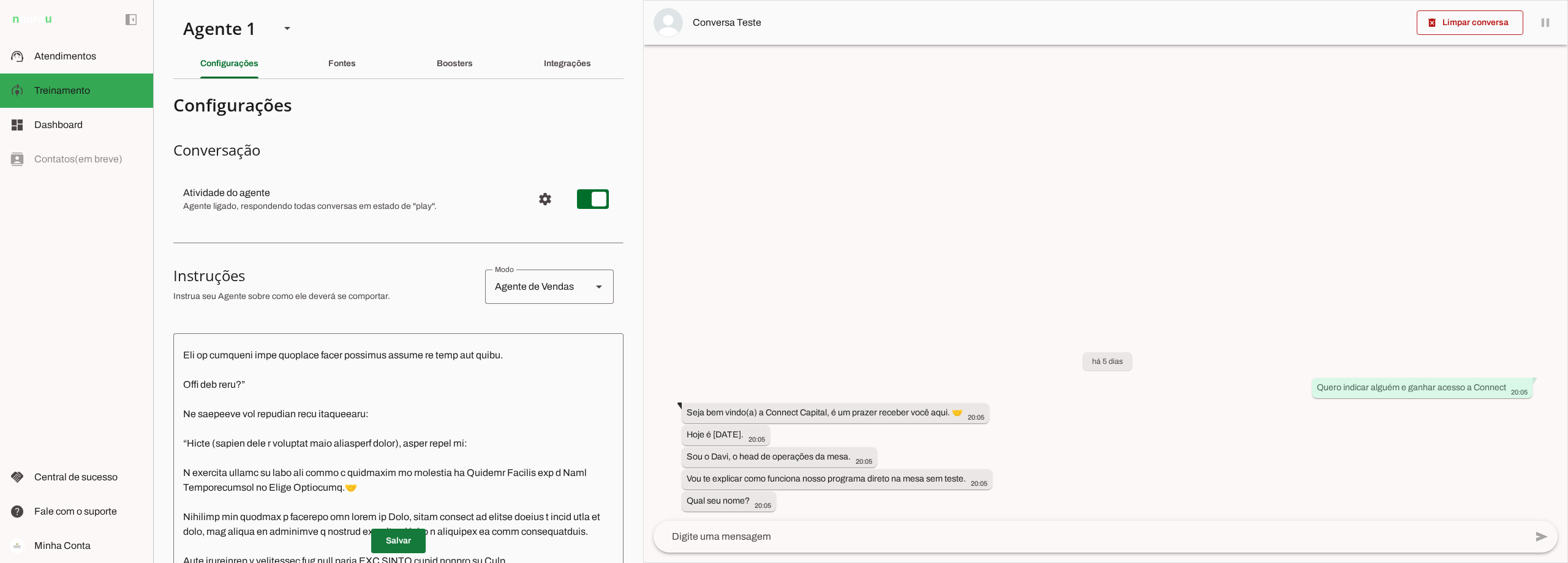
click at [396, 544] on span at bounding box center [398, 541] width 54 height 30
